Goal: Use online tool/utility: Utilize a website feature to perform a specific function

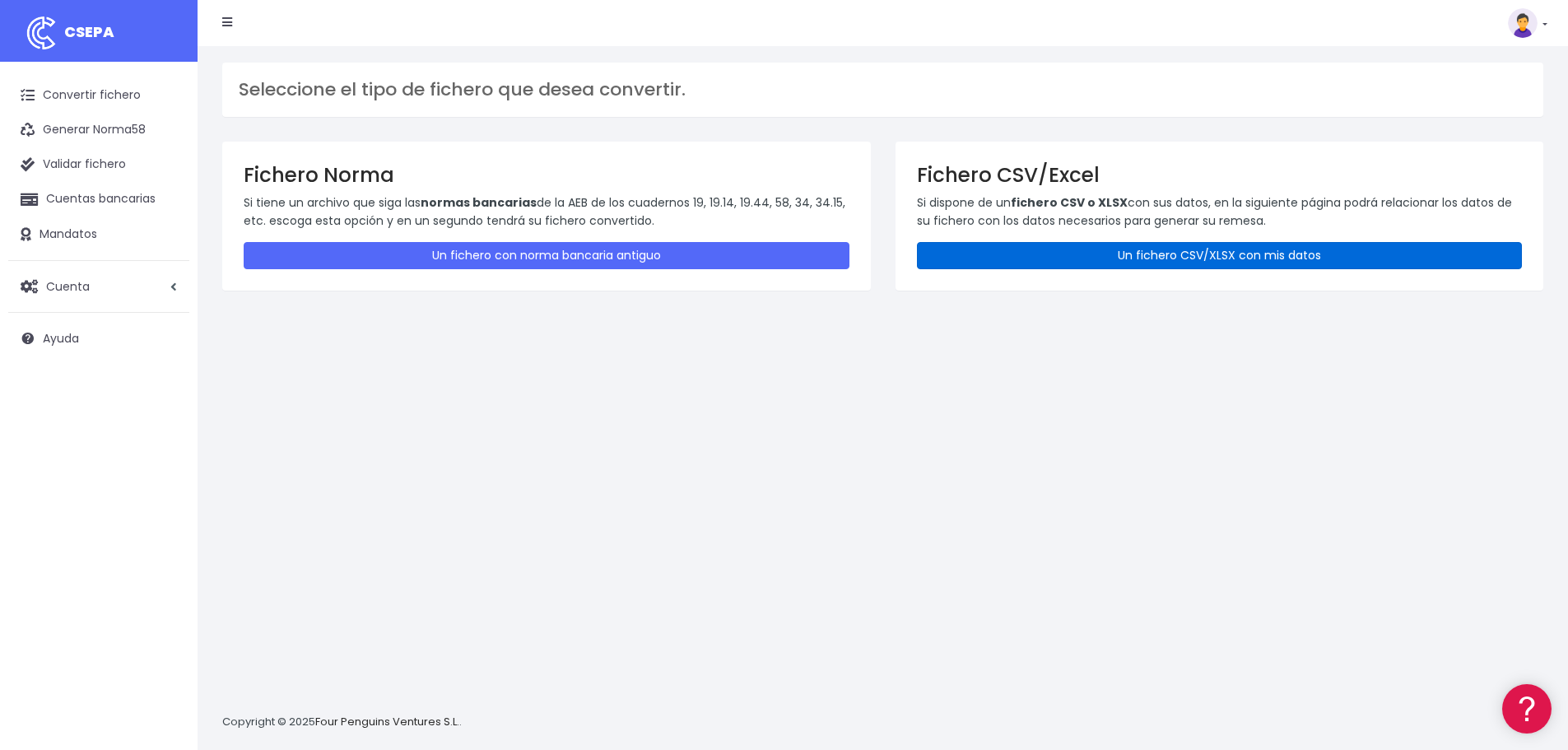
click at [1173, 256] on link "Un fichero CSV/XLSX con mis datos" at bounding box center [1220, 255] width 606 height 27
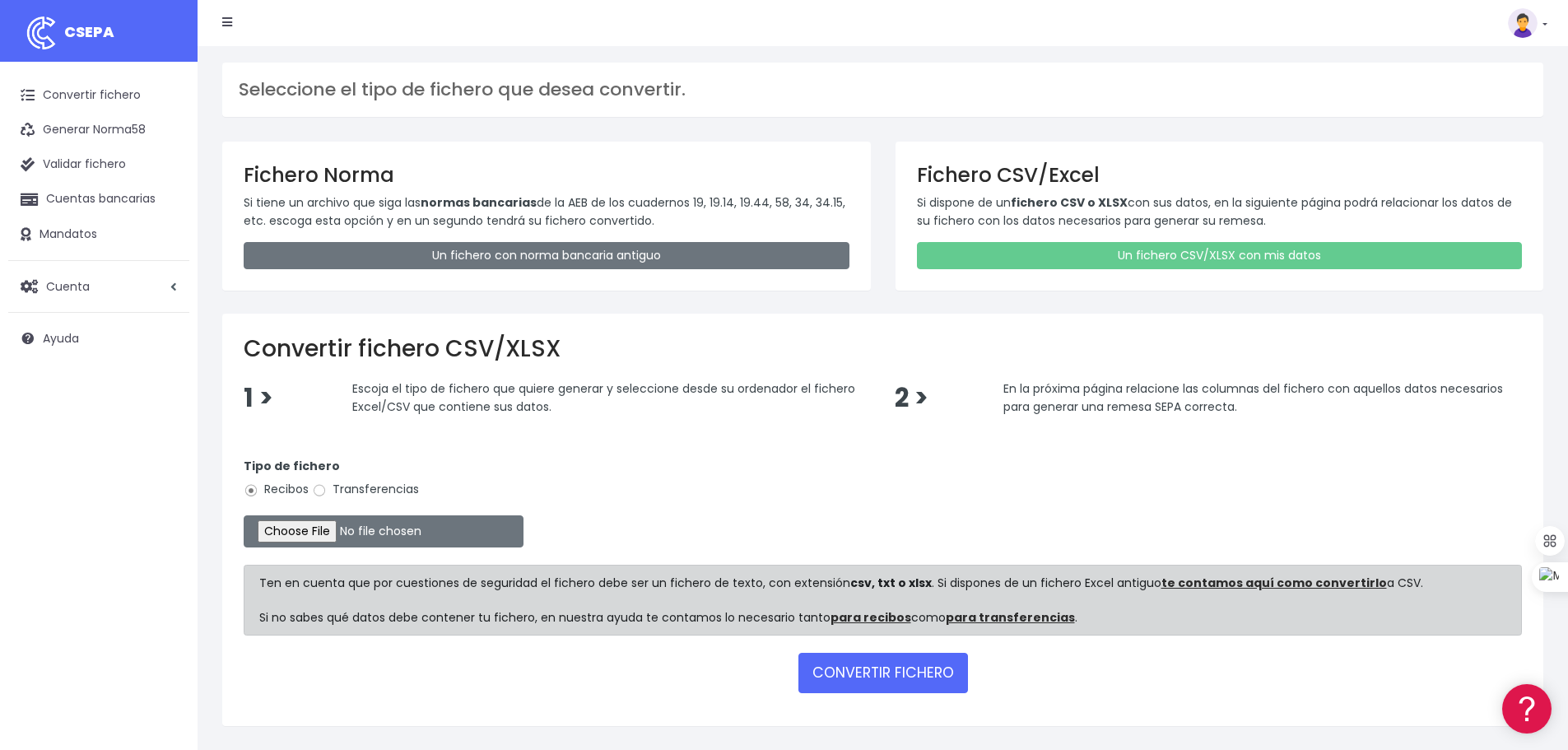
click at [339, 491] on label "Transferencias" at bounding box center [365, 489] width 107 height 17
click at [327, 491] on input "Transferencias" at bounding box center [319, 491] width 15 height 15
radio input "true"
click at [309, 530] on input "file" at bounding box center [383, 531] width 280 height 32
type input "C:\fakepath\transferencias-2025-10-13.csv"
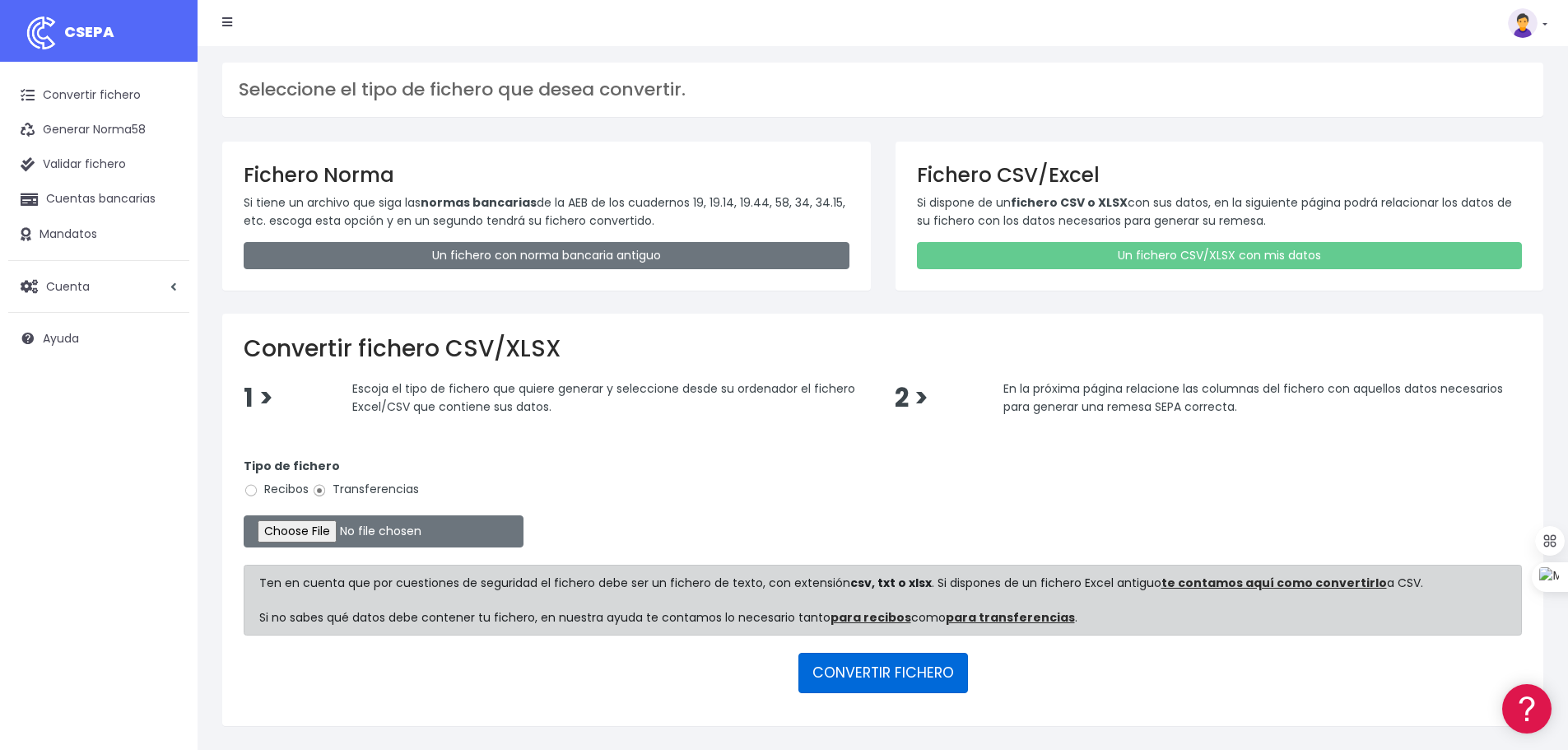
click at [876, 666] on button "CONVERTIR FICHERO" at bounding box center [883, 672] width 170 height 39
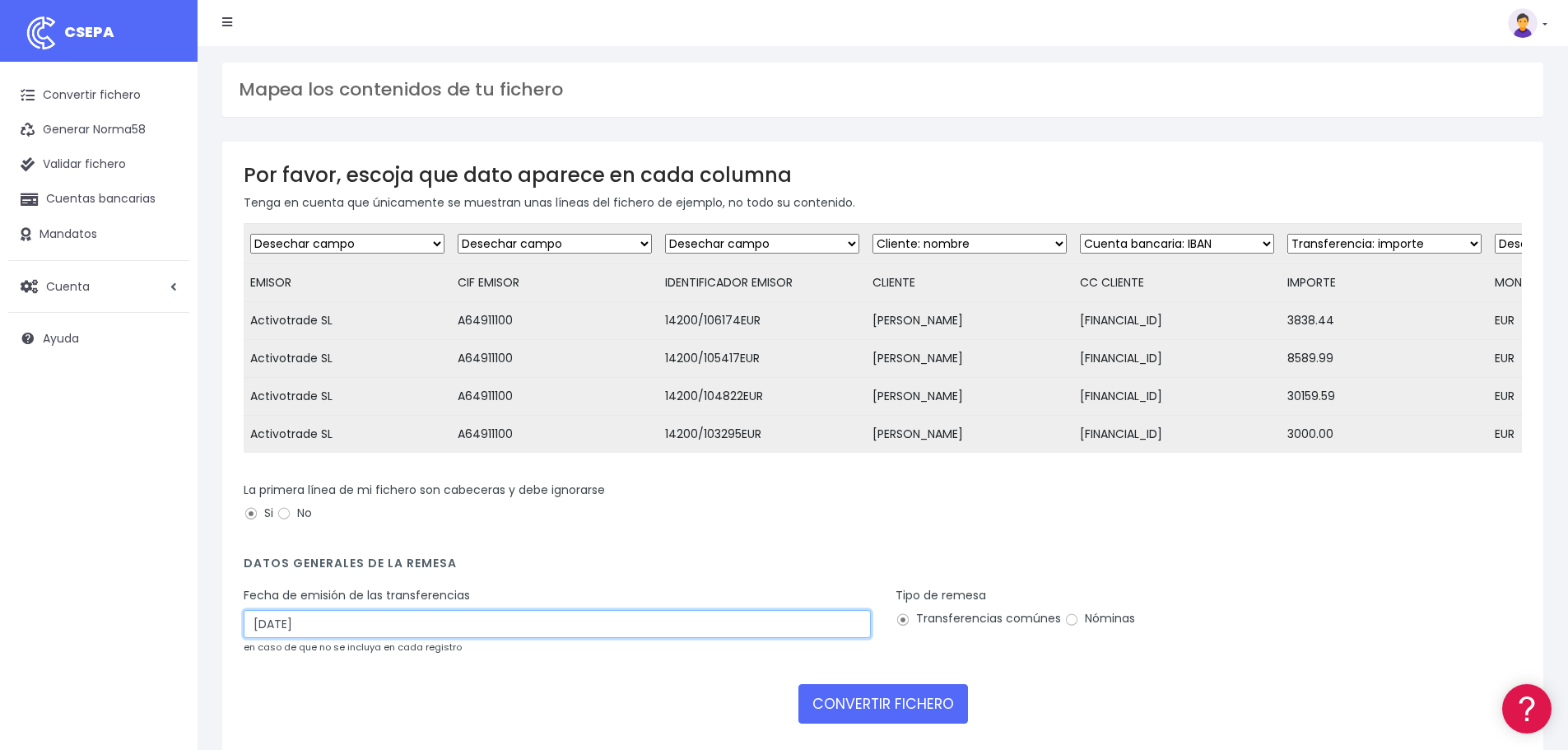
click at [379, 634] on input "16/10/2025" at bounding box center [557, 623] width 627 height 28
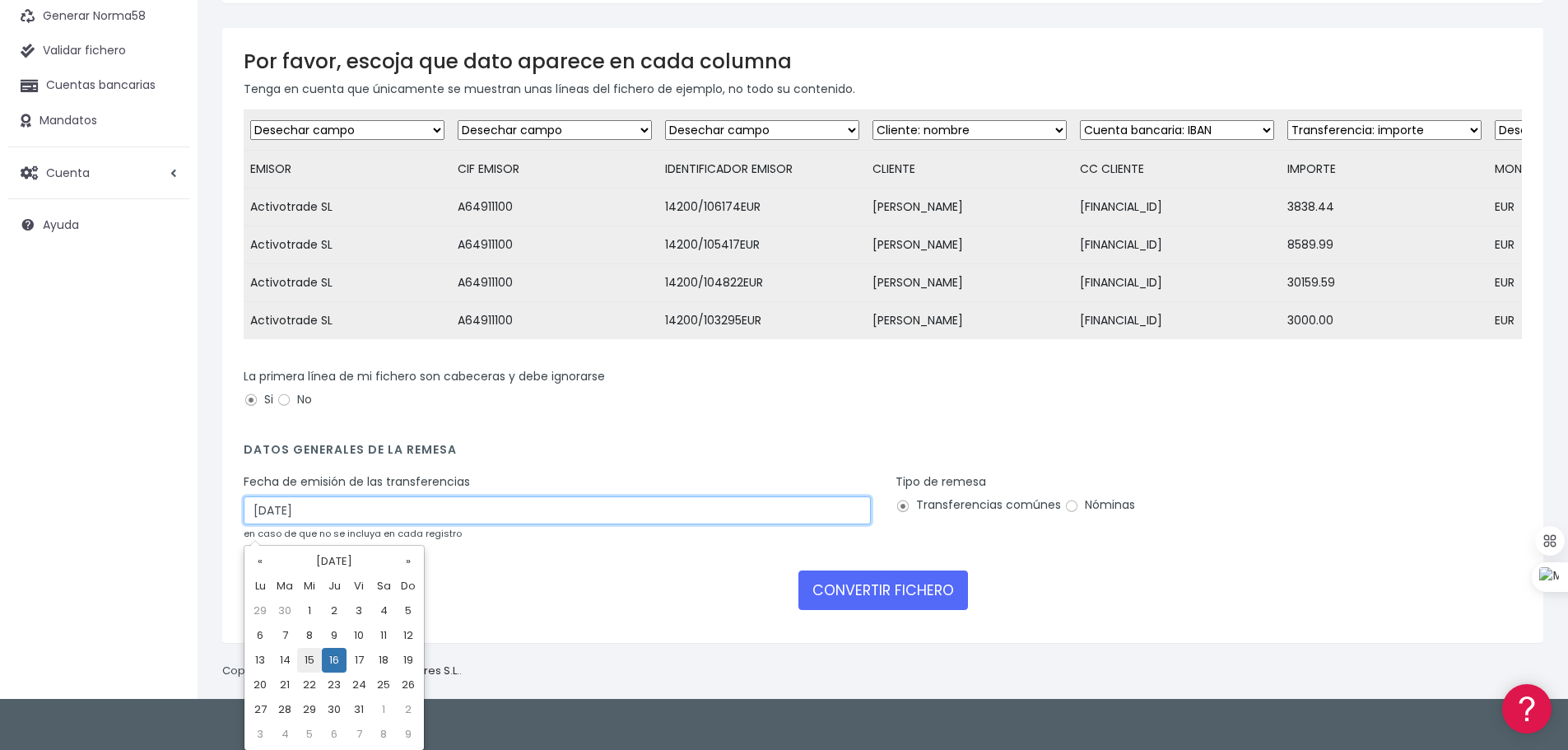
scroll to position [114, 0]
click at [287, 661] on td "14" at bounding box center [285, 659] width 25 height 25
type input "14/10/2025"
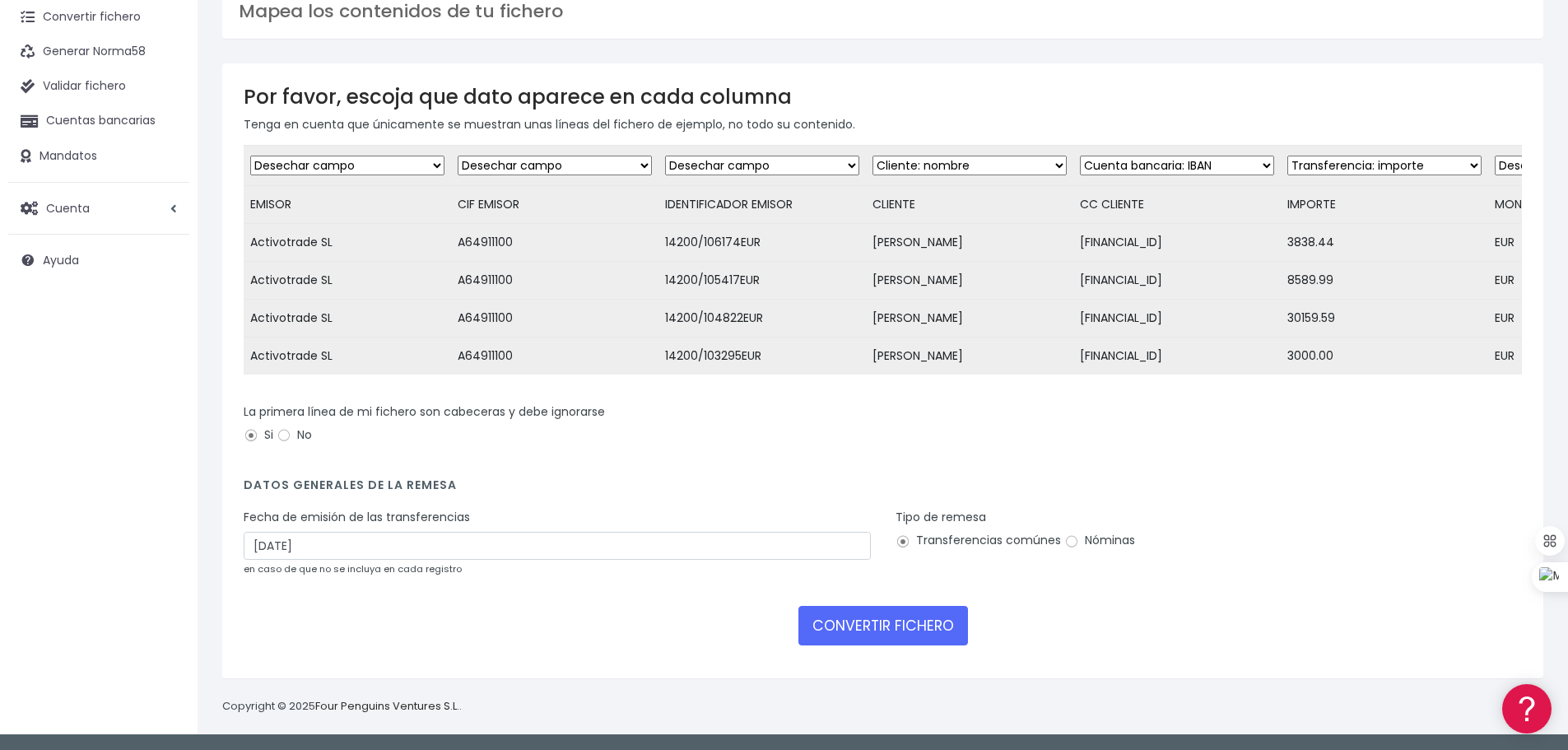
scroll to position [90, 0]
click at [878, 633] on button "CONVERTIR FICHERO" at bounding box center [883, 625] width 170 height 39
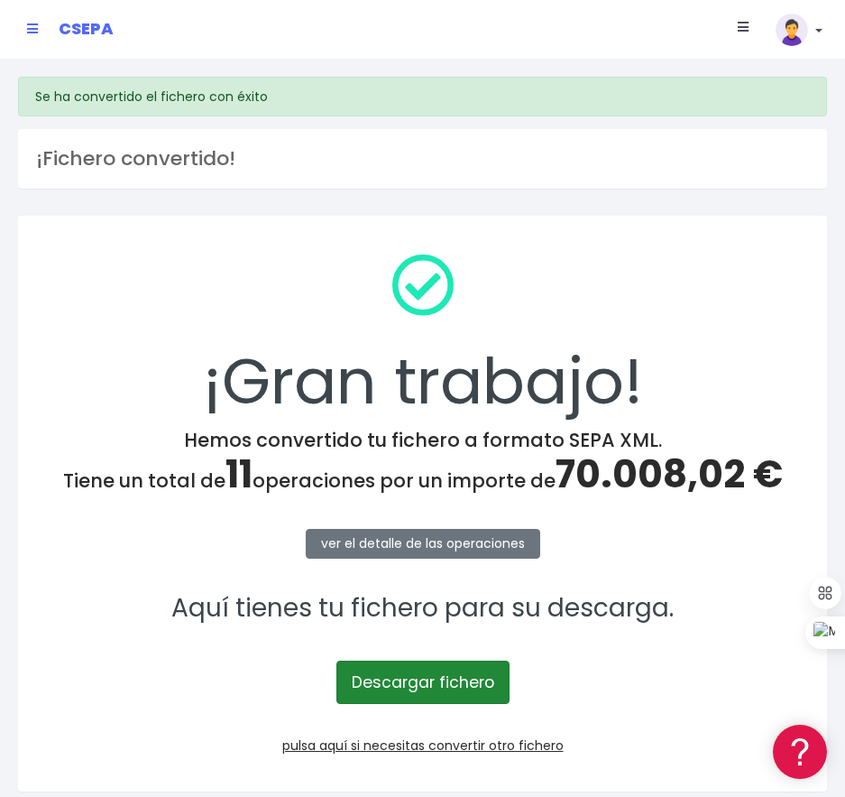
click at [414, 681] on link "Descargar fichero" at bounding box center [422, 681] width 173 height 43
